Goal: Information Seeking & Learning: Find specific fact

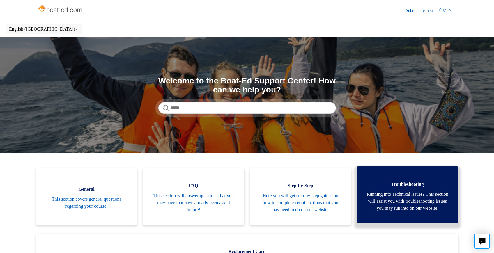
click at [403, 198] on span "Running into Technical issues? This section will assist you with troubleshootin…" at bounding box center [408, 201] width 84 height 21
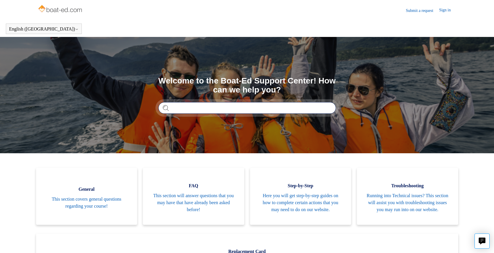
click at [210, 106] on input "Search" at bounding box center [247, 108] width 178 height 12
type input "**********"
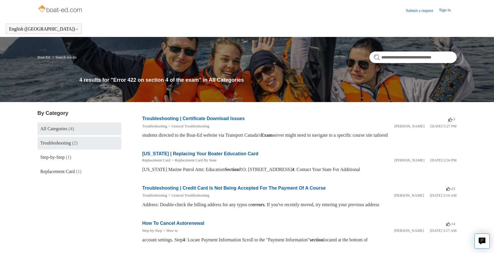
click at [63, 144] on span "Troubleshooting" at bounding box center [55, 143] width 31 height 5
